Goal: Check status: Check status

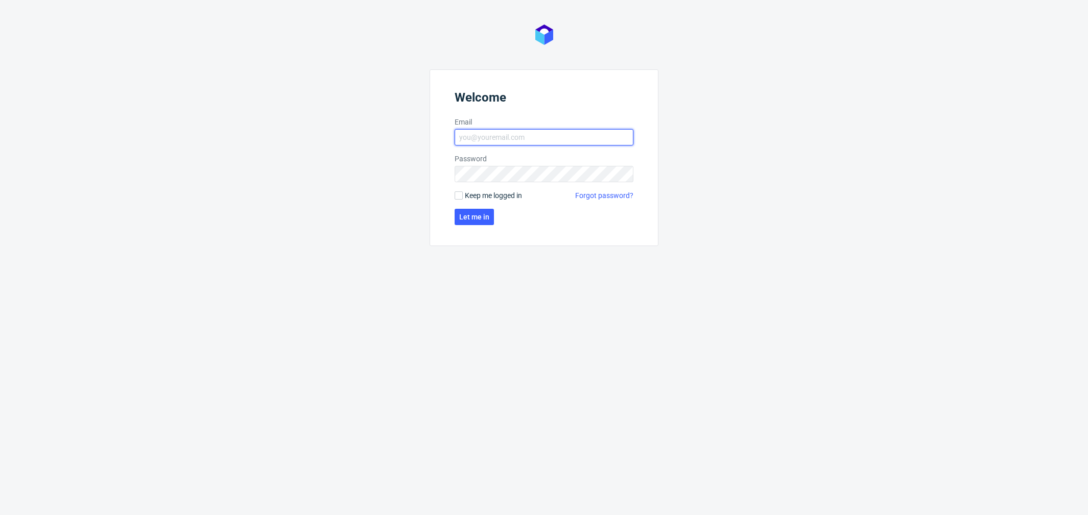
click at [552, 134] on input "Email" at bounding box center [543, 137] width 179 height 16
type input "[PERSON_NAME][EMAIL_ADDRESS][PERSON_NAME][DOMAIN_NAME]"
click button "Let me in" at bounding box center [473, 217] width 39 height 16
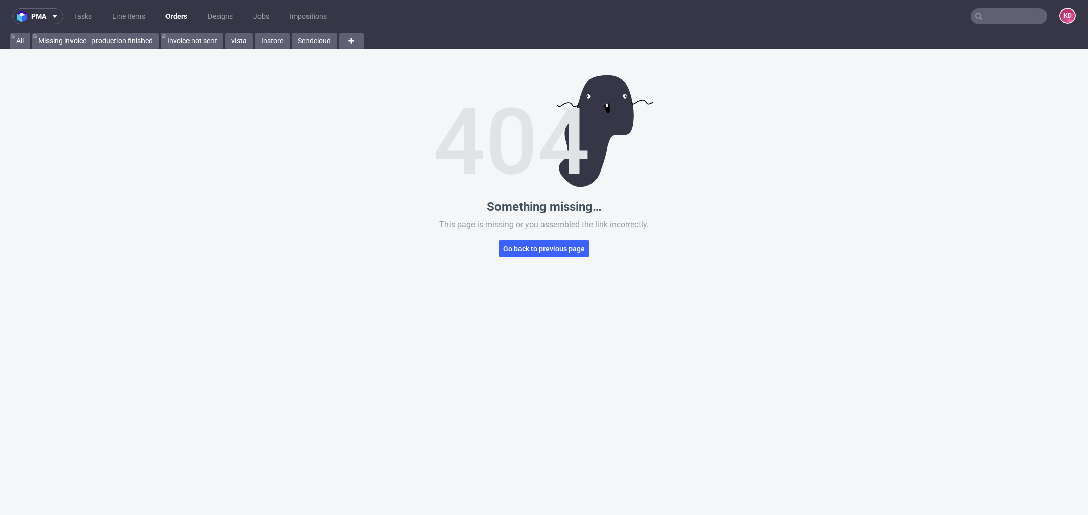
click at [991, 12] on input "text" at bounding box center [1008, 16] width 77 height 16
paste input "https://platform.packhelp.com/pma/orders/R472036831"
type input "https://platform.packhelp.com/pma/orders/R472036831"
click at [968, 10] on input "text" at bounding box center [947, 16] width 200 height 16
paste input "R472036831"
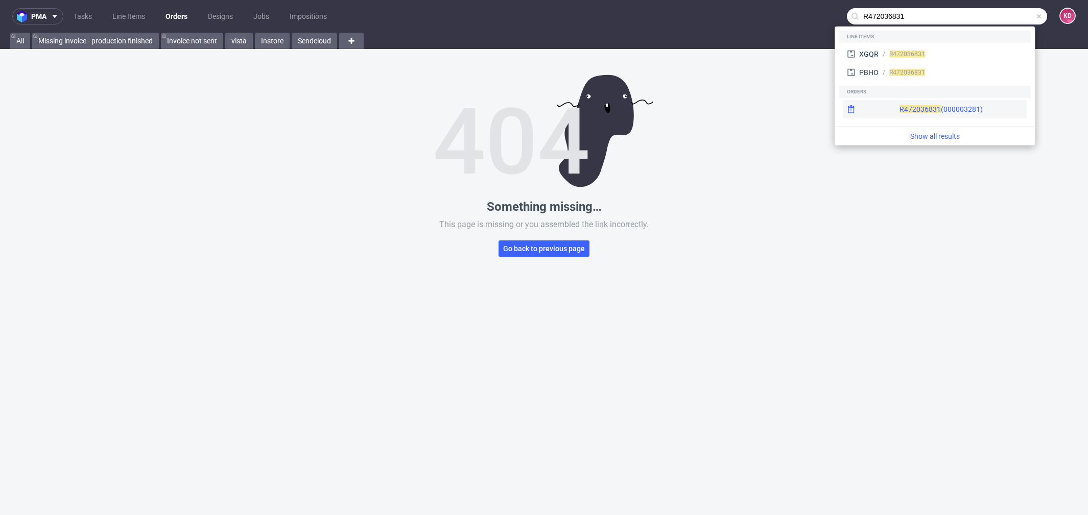
type input "R472036831"
click at [925, 111] on div "R472036831 (000003281)" at bounding box center [940, 109] width 83 height 10
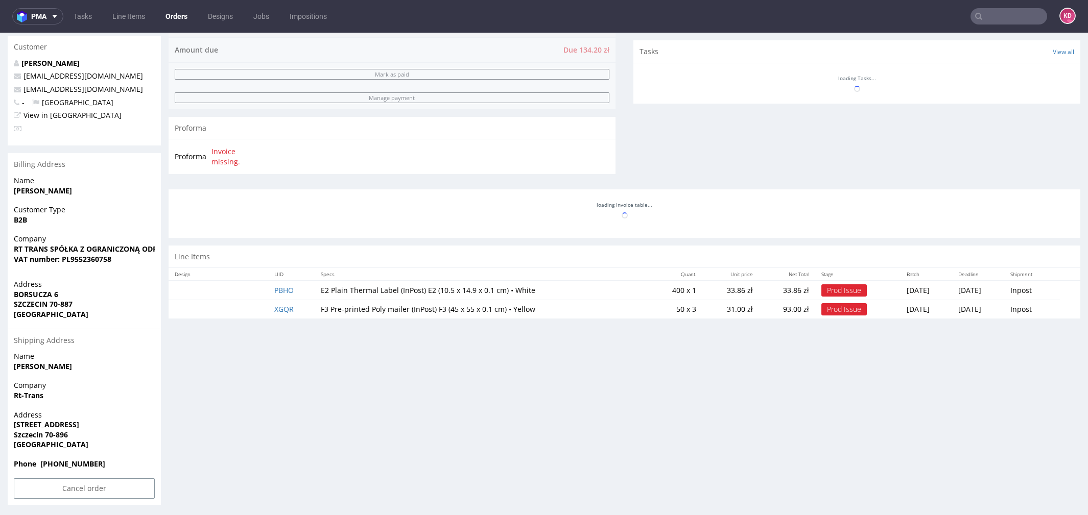
scroll to position [352, 0]
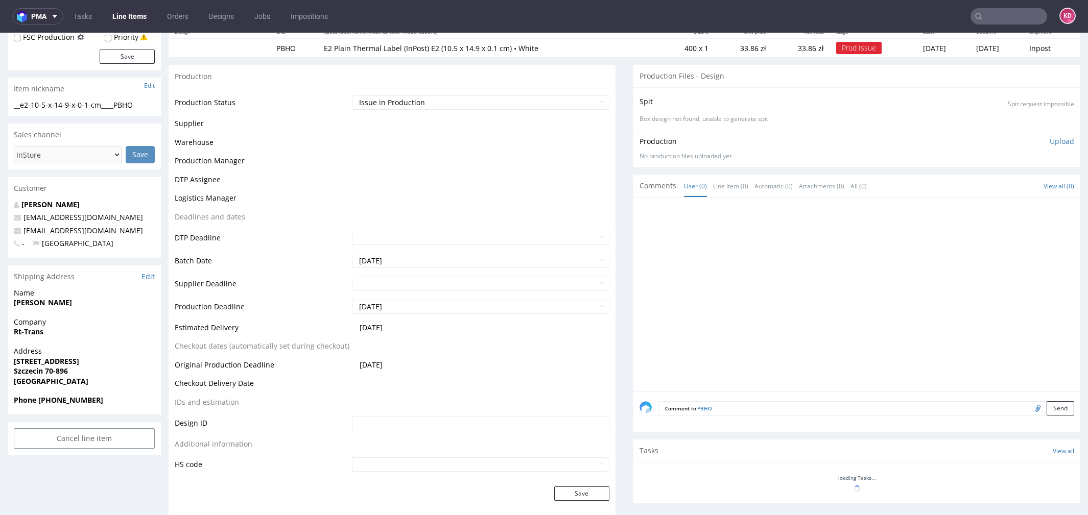
scroll to position [128, 0]
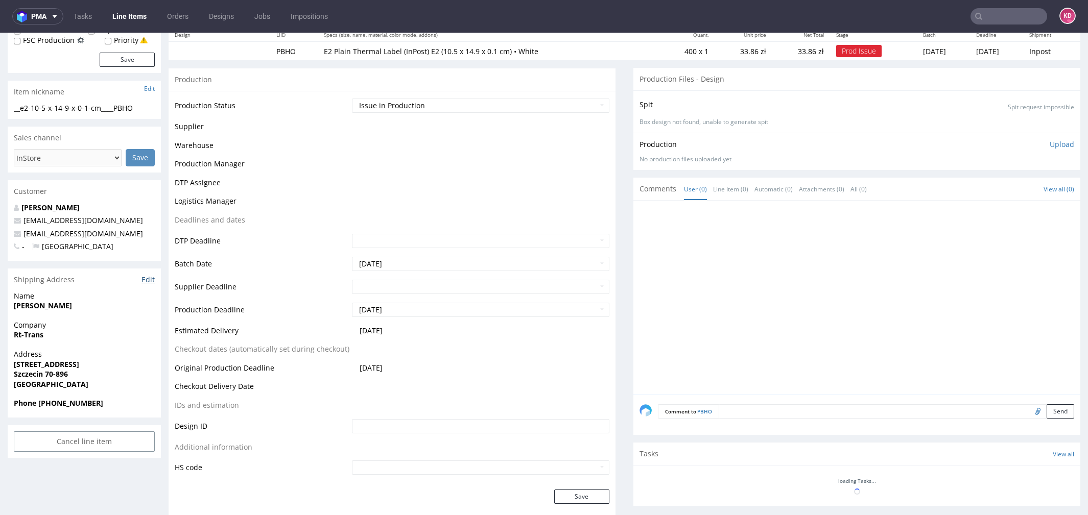
click at [147, 278] on link "Edit" at bounding box center [147, 280] width 13 height 10
click at [148, 280] on link "Edit" at bounding box center [147, 280] width 13 height 10
